Goal: Transaction & Acquisition: Obtain resource

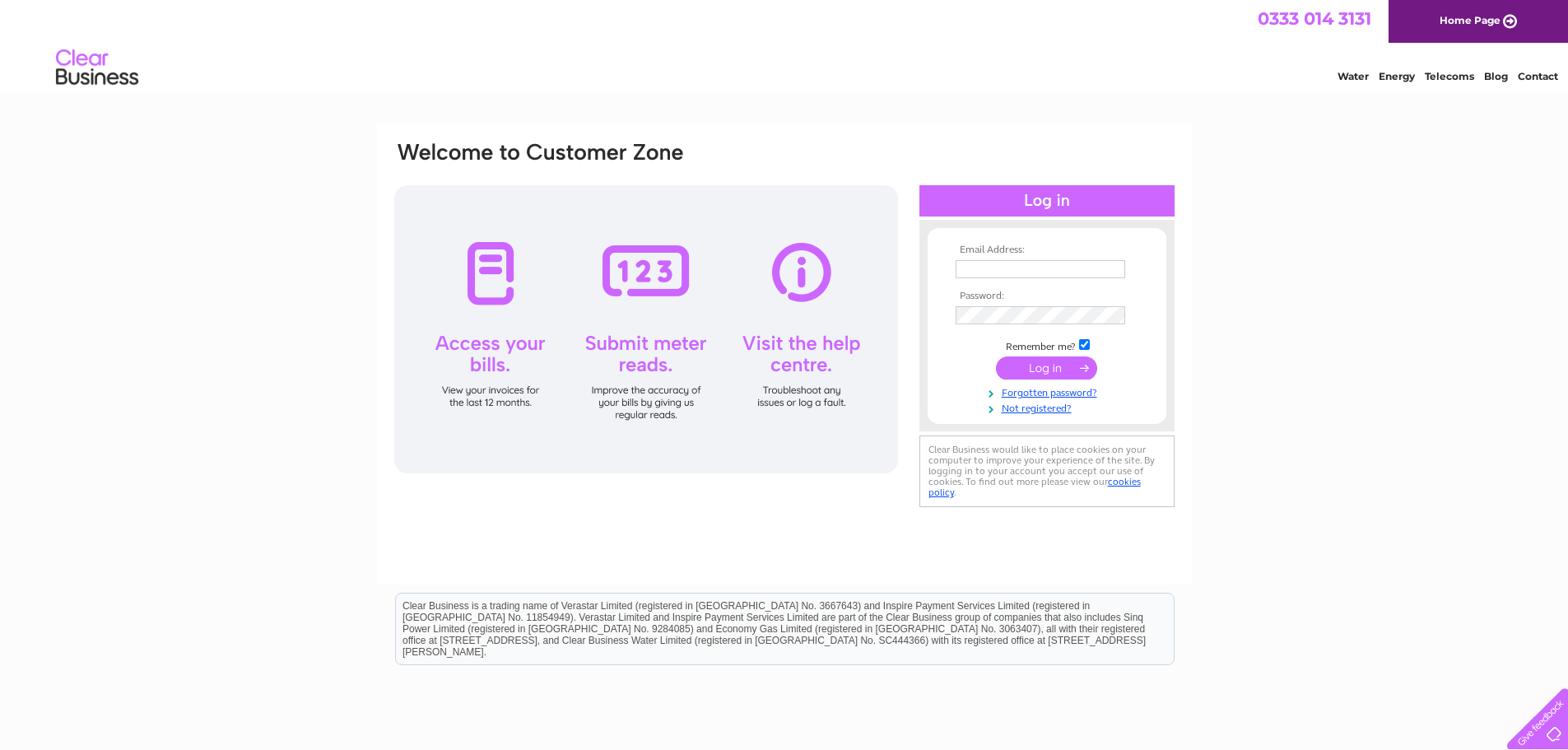
drag, startPoint x: 0, startPoint y: 0, endPoint x: 1042, endPoint y: 259, distance: 1073.7
click at [1042, 260] on input "text" at bounding box center [1040, 269] width 170 height 18
type input "[EMAIL_ADDRESS][DOMAIN_NAME]"
click at [1024, 369] on input "submit" at bounding box center [1047, 369] width 101 height 23
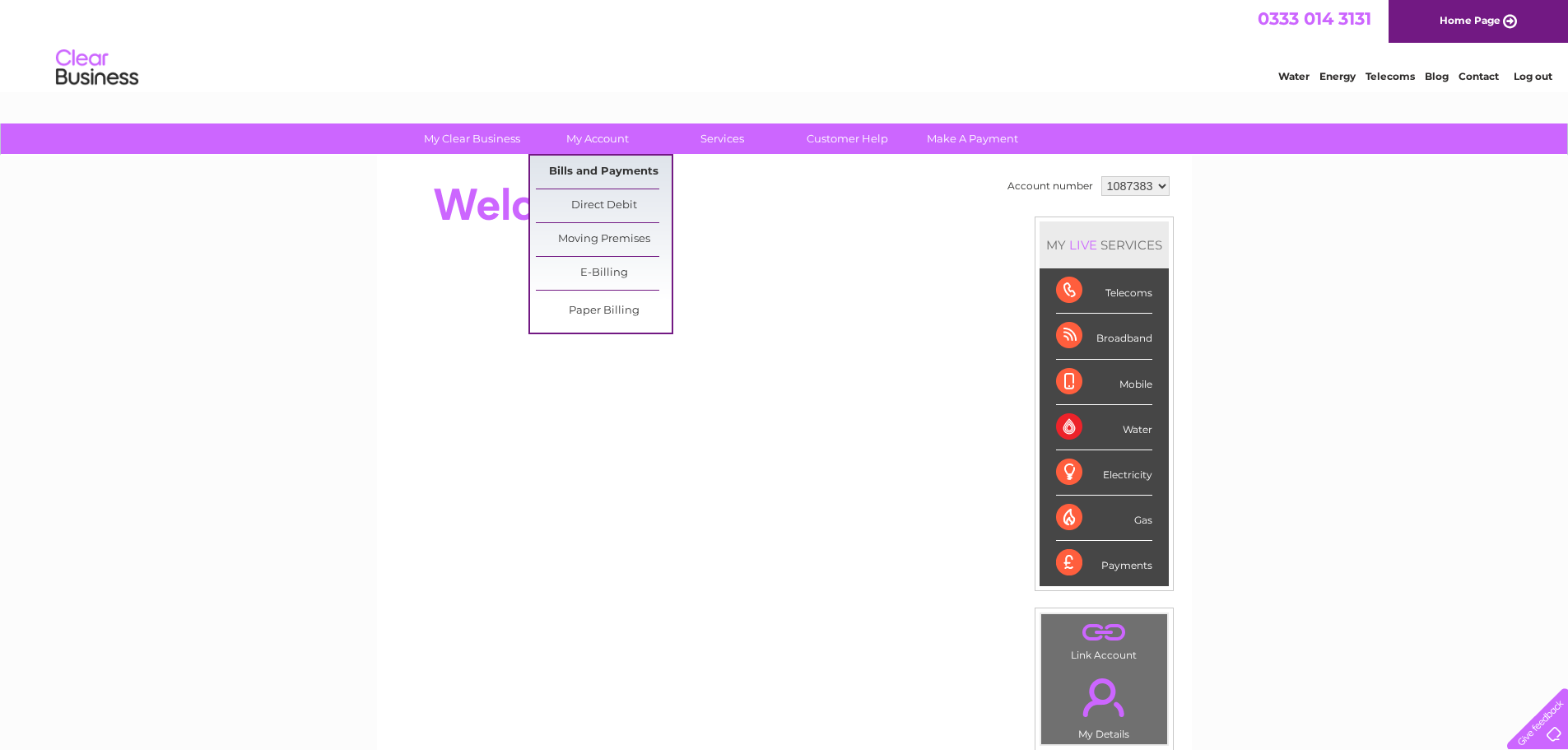
click at [599, 169] on link "Bills and Payments" at bounding box center [603, 172] width 135 height 33
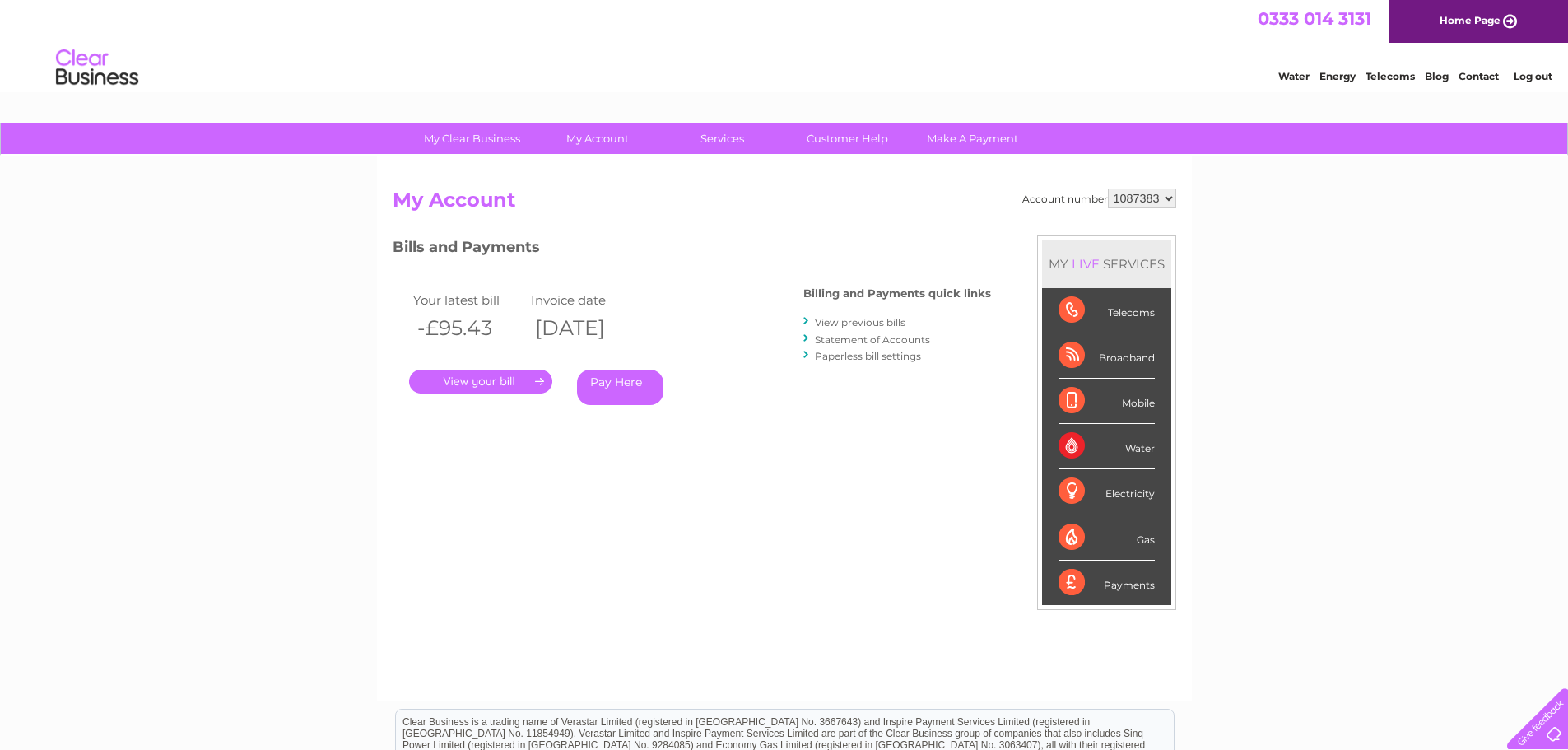
click at [473, 381] on link "." at bounding box center [480, 381] width 143 height 24
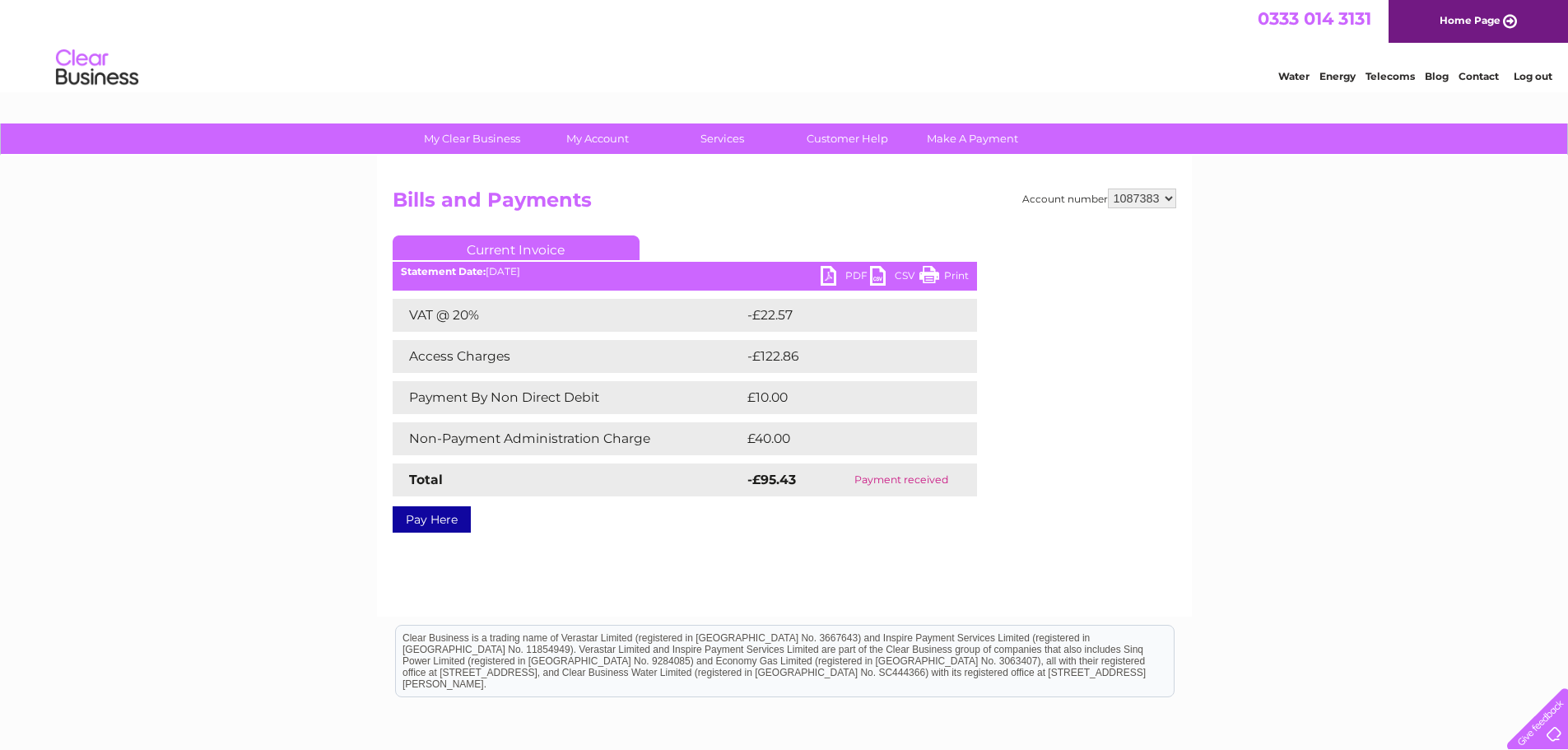
click at [848, 274] on link "PDF" at bounding box center [846, 278] width 50 height 24
click at [1535, 79] on link "Log out" at bounding box center [1533, 76] width 39 height 12
